Goal: Task Accomplishment & Management: Use online tool/utility

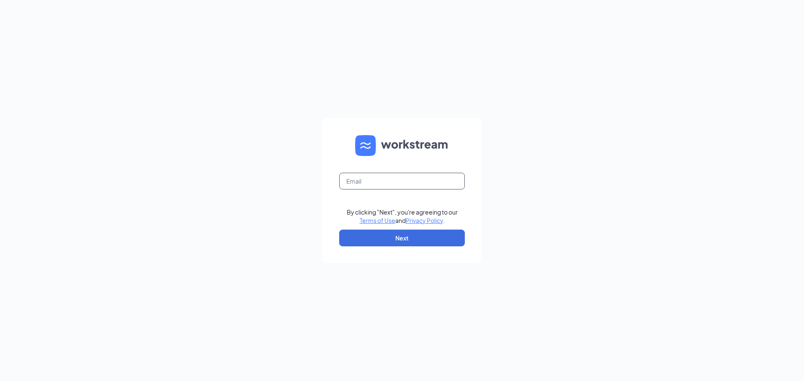
click at [405, 180] on input "text" at bounding box center [402, 181] width 126 height 17
type input "[EMAIL_ADDRESS][DOMAIN_NAME]"
click at [381, 240] on button "Next" at bounding box center [402, 238] width 126 height 17
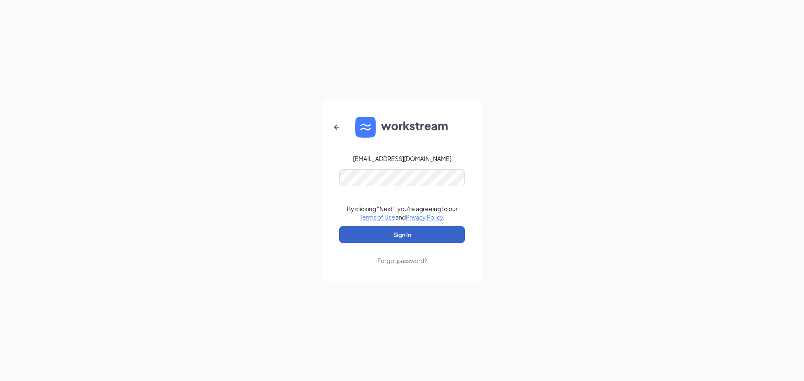
click at [396, 235] on button "Sign In" at bounding box center [402, 234] width 126 height 17
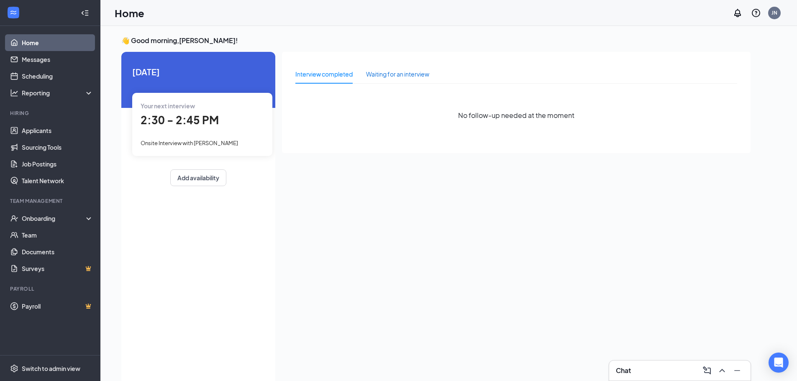
click at [395, 73] on div "Waiting for an interview" at bounding box center [397, 73] width 63 height 9
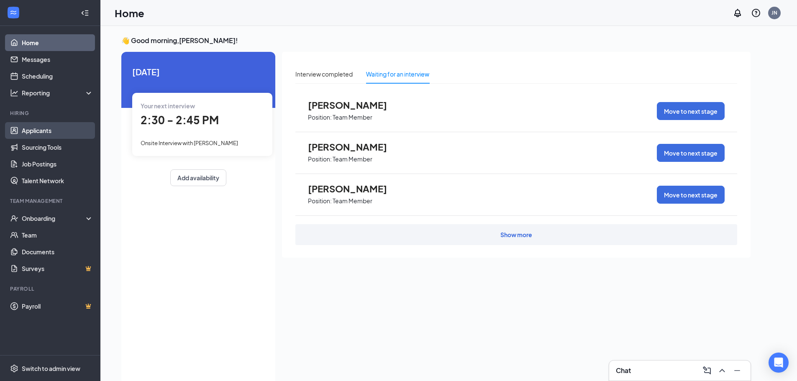
click at [27, 129] on link "Applicants" at bounding box center [58, 130] width 72 height 17
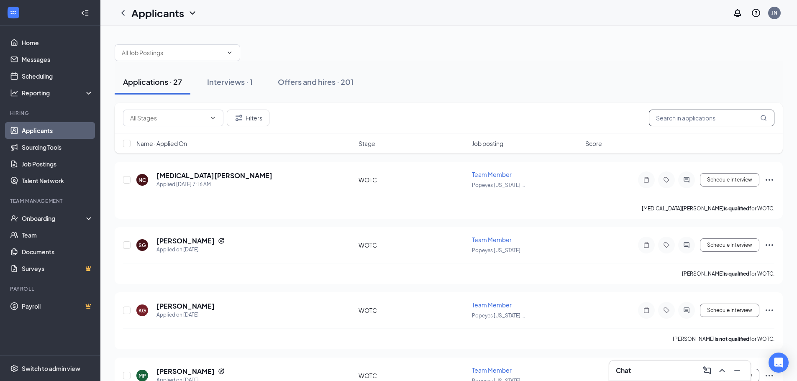
click at [675, 118] on input "text" at bounding box center [712, 118] width 126 height 17
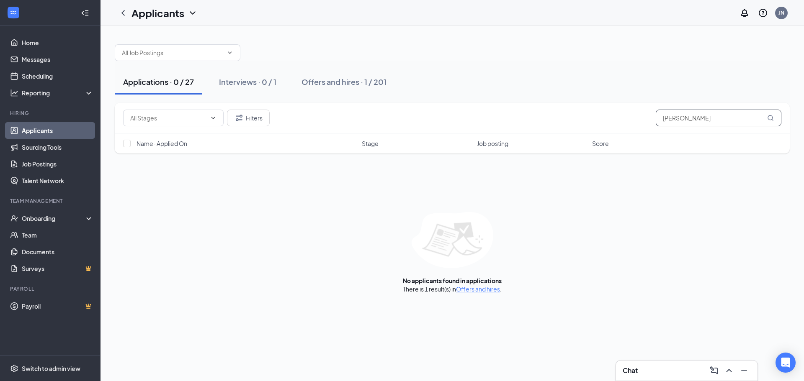
type input "demarcus price"
click at [771, 119] on icon "MagnifyingGlass" at bounding box center [770, 118] width 7 height 7
click at [767, 114] on span "demarcus price" at bounding box center [718, 118] width 126 height 17
click at [22, 132] on link "Applicants" at bounding box center [58, 130] width 72 height 17
